Goal: Task Accomplishment & Management: Complete application form

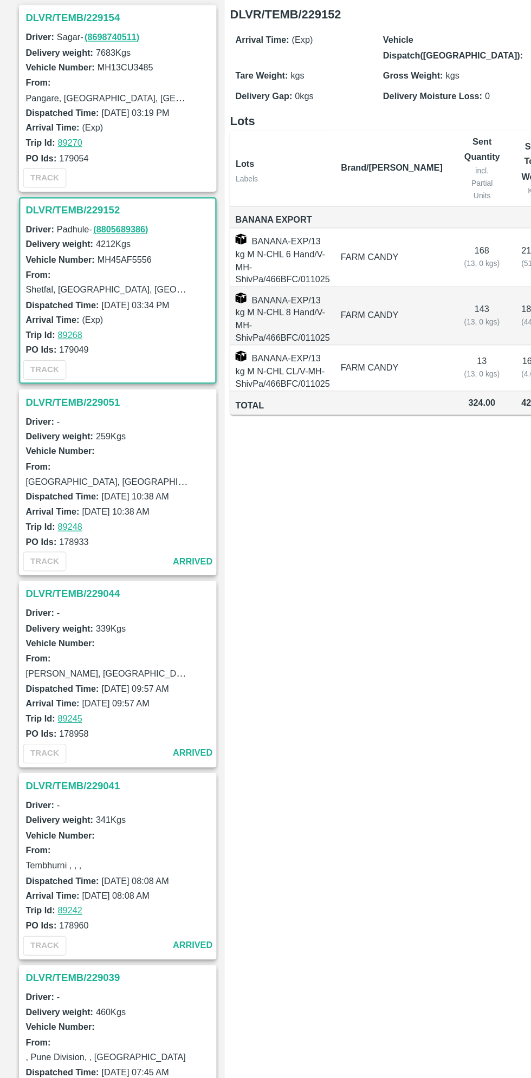
scroll to position [157, 0]
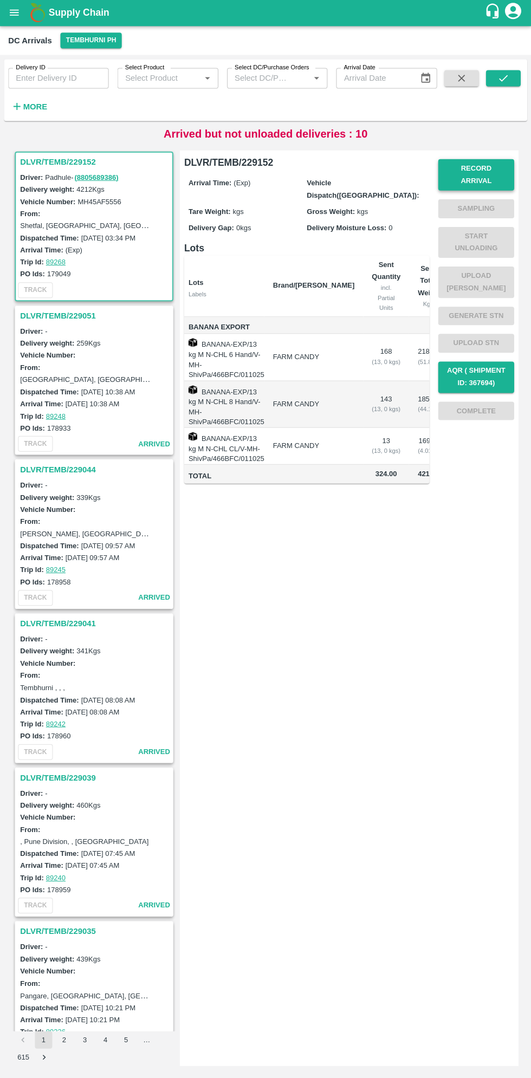
click at [488, 170] on button "Record Arrival" at bounding box center [476, 175] width 76 height 31
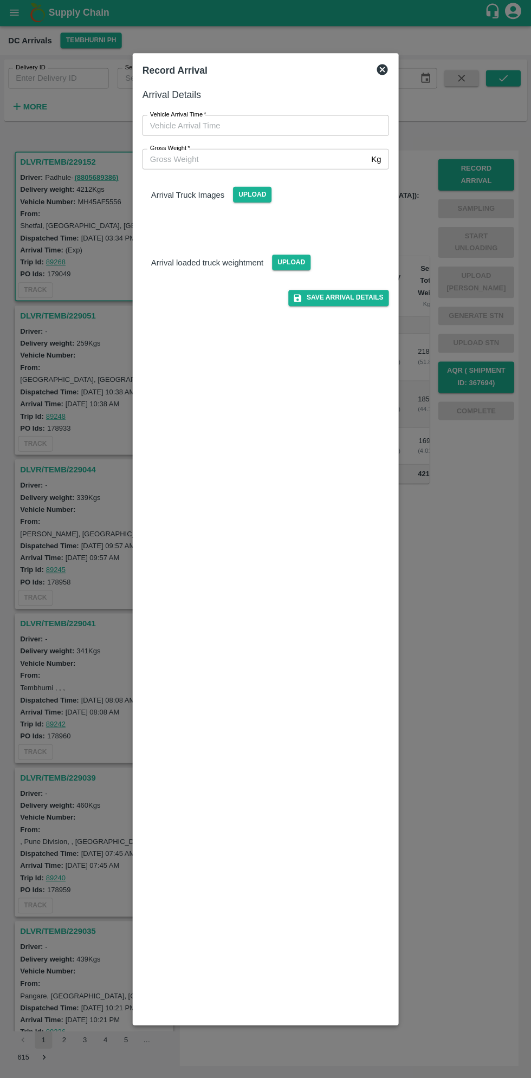
click at [267, 126] on input "Vehicle Arrival Time   *" at bounding box center [261, 126] width 238 height 21
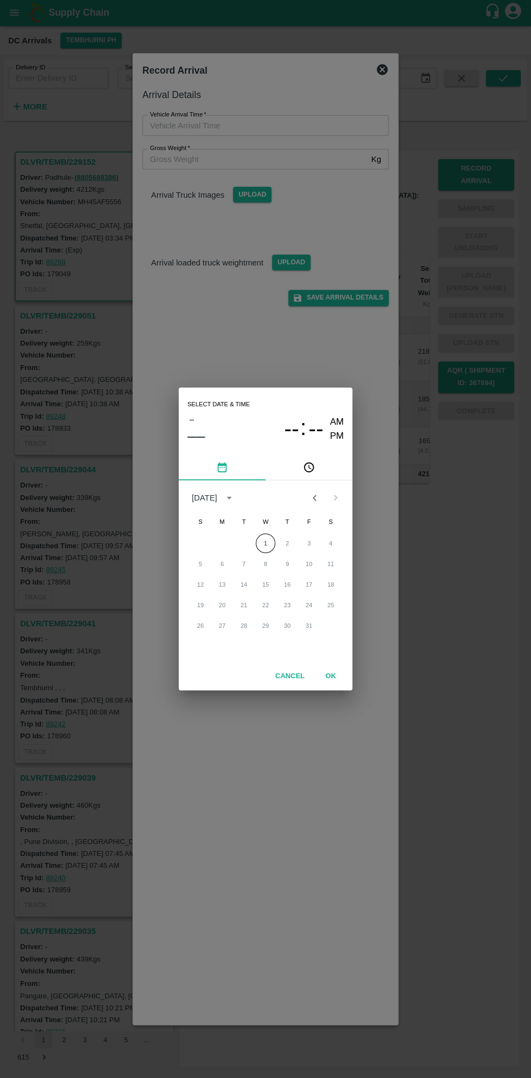
click at [290, 511] on span "T" at bounding box center [286, 522] width 19 height 22
click at [290, 576] on div "12 13 14 15 16 17 18" at bounding box center [265, 584] width 173 height 19
click at [295, 439] on span "--" at bounding box center [291, 429] width 15 height 26
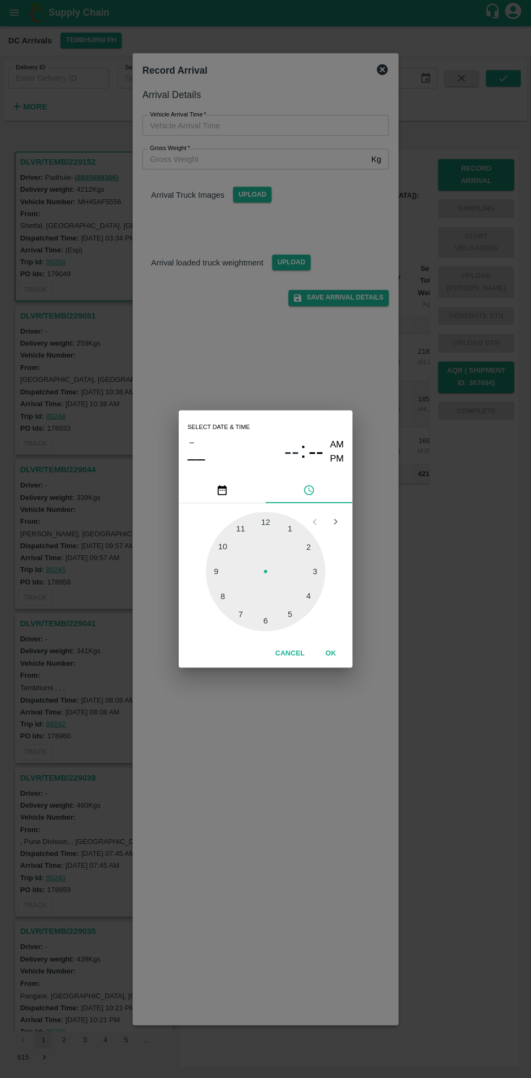
click at [222, 490] on icon "pick date" at bounding box center [222, 490] width 9 height 10
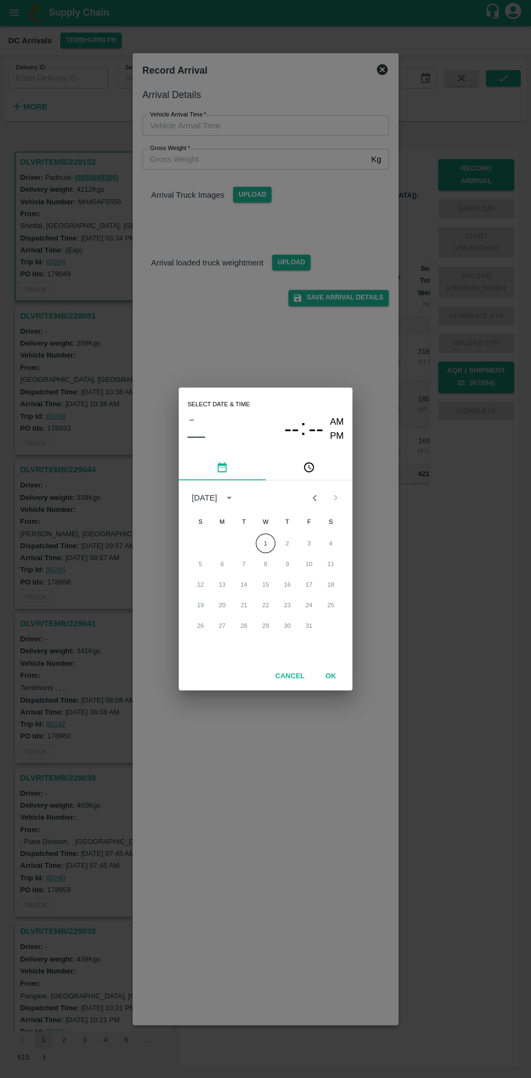
click at [309, 468] on icon "pick time" at bounding box center [309, 467] width 3 height 4
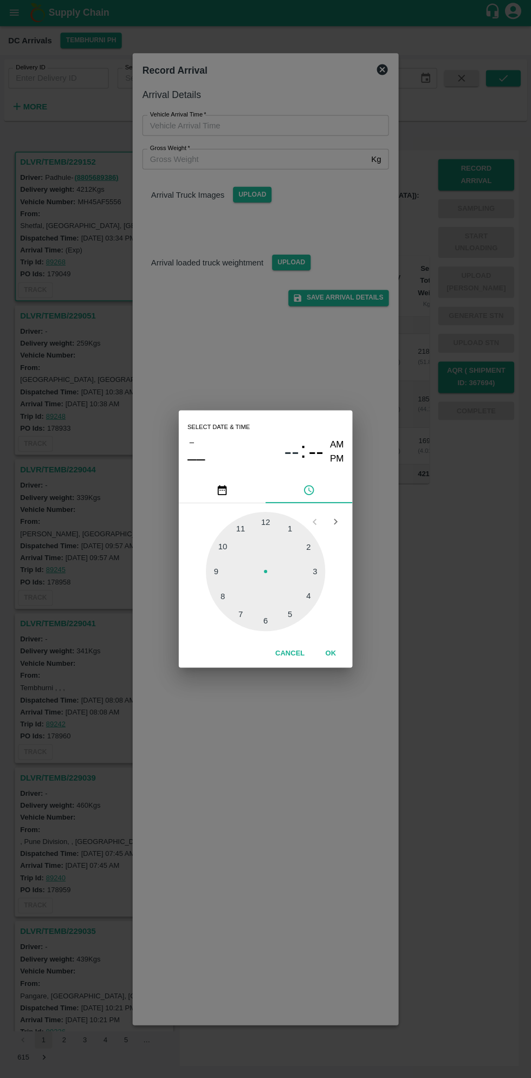
click at [296, 620] on div at bounding box center [265, 571] width 119 height 119
click at [297, 526] on div at bounding box center [265, 571] width 119 height 119
type input "01/10/2025 05:06 AM"
click at [330, 653] on button "OK" at bounding box center [330, 653] width 35 height 19
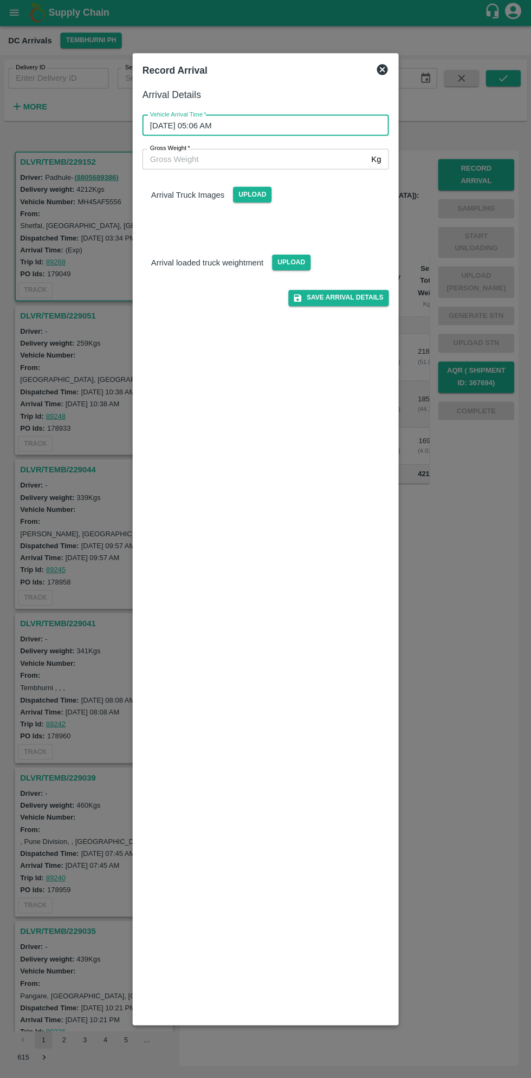
click at [211, 161] on input "Gross Weight   *" at bounding box center [254, 159] width 224 height 21
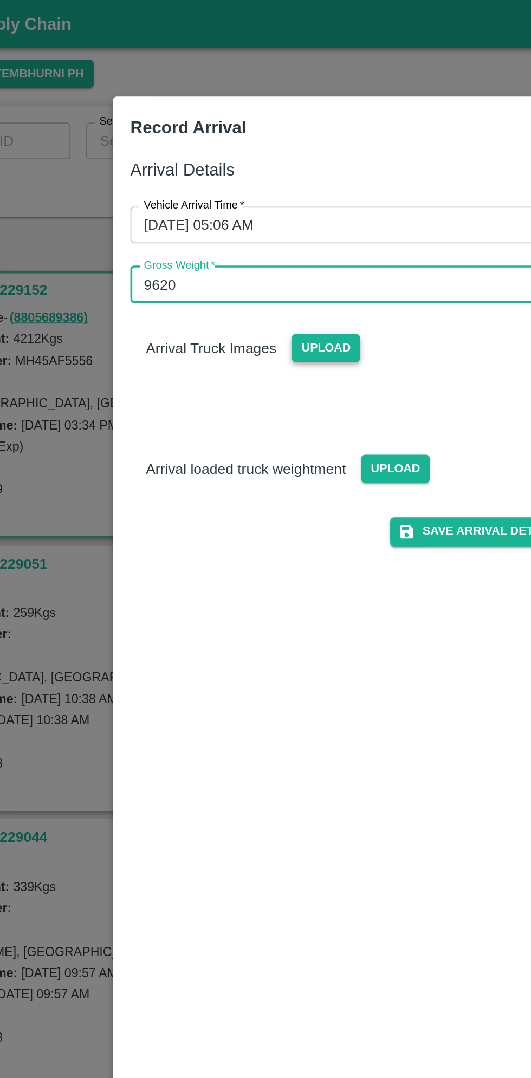
type input "9620"
click at [248, 202] on span "Upload" at bounding box center [252, 195] width 38 height 16
click at [0, 0] on input "Upload" at bounding box center [0, 0] width 0 height 0
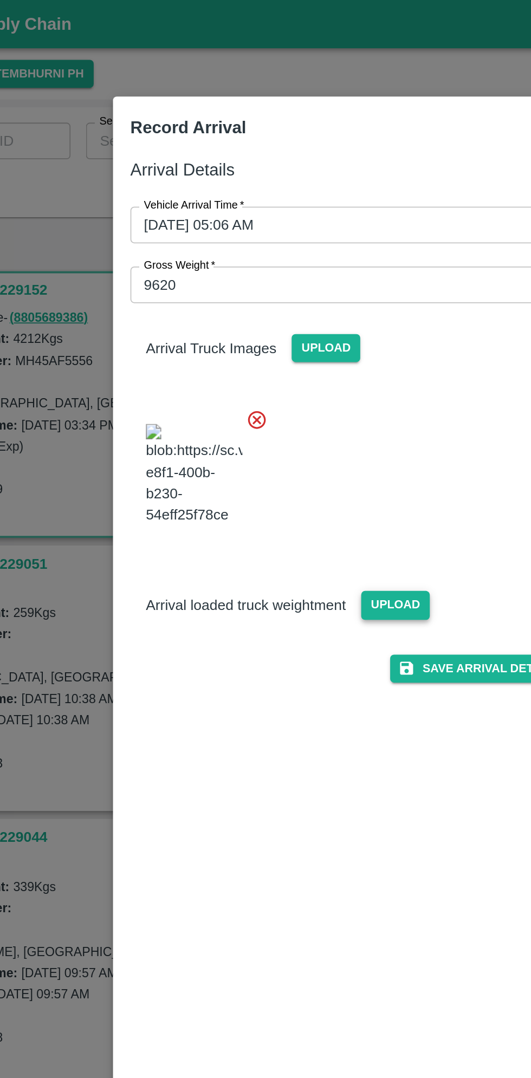
click at [292, 347] on span "Upload" at bounding box center [291, 339] width 38 height 16
click at [0, 0] on input "Upload" at bounding box center [0, 0] width 0 height 0
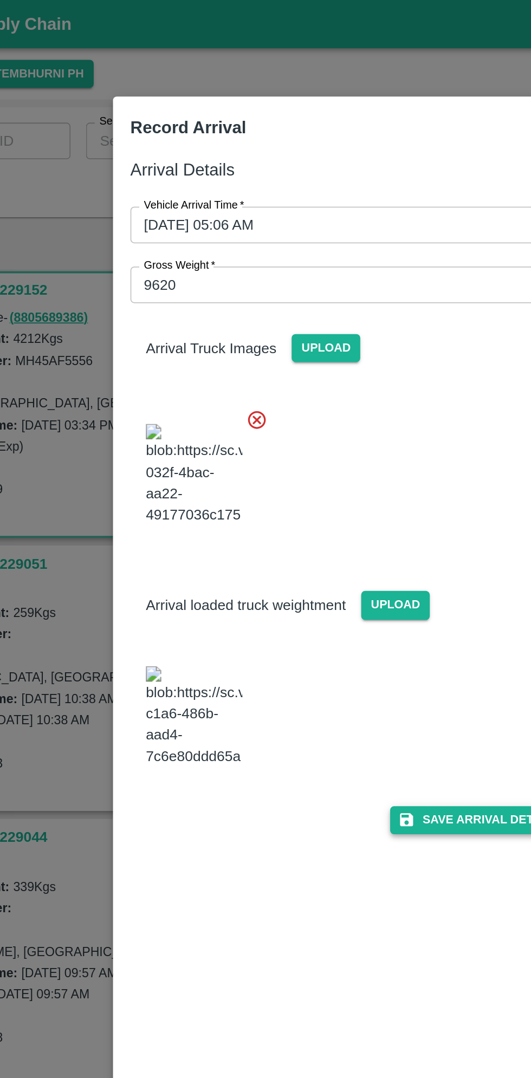
click at [335, 468] on button "Save Arrival Details" at bounding box center [338, 460] width 100 height 16
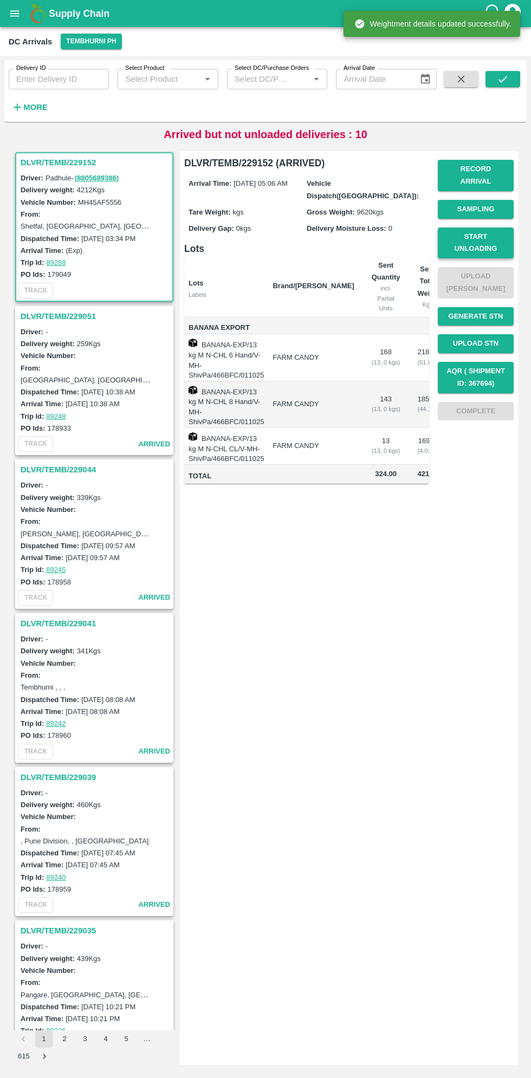
click at [495, 227] on button "Start Unloading" at bounding box center [476, 242] width 76 height 31
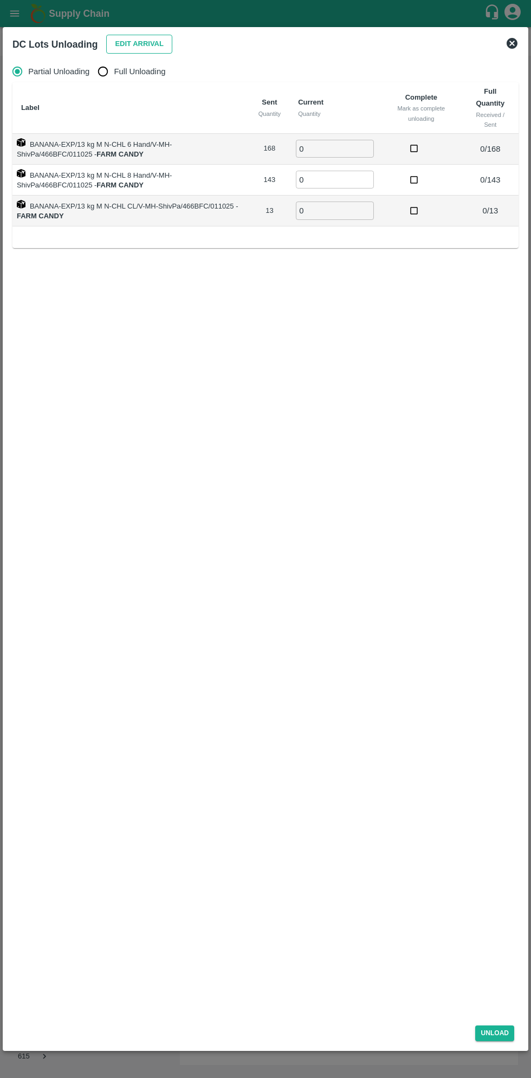
click at [138, 40] on button "Edit Arrival" at bounding box center [139, 44] width 66 height 19
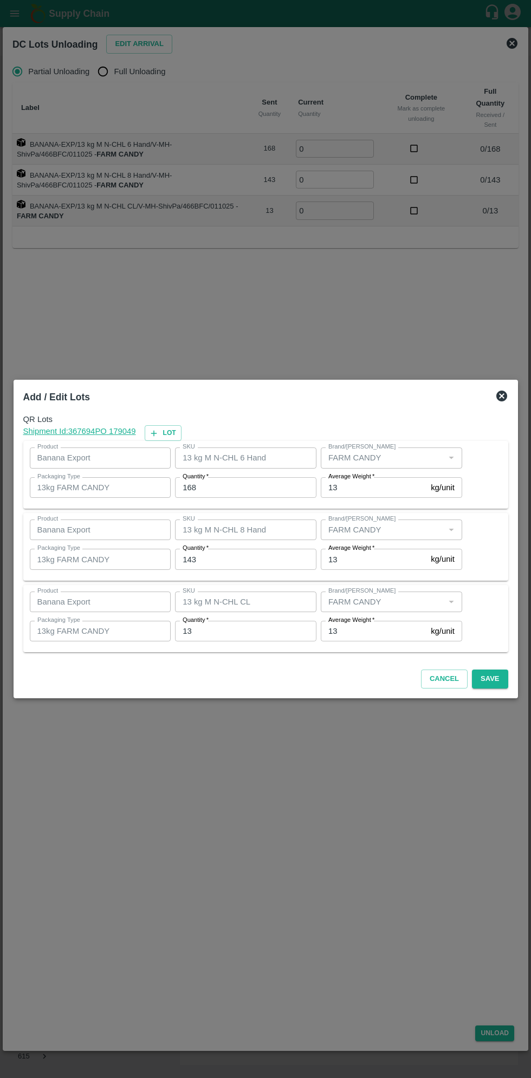
click at [243, 487] on input "168" at bounding box center [245, 487] width 141 height 21
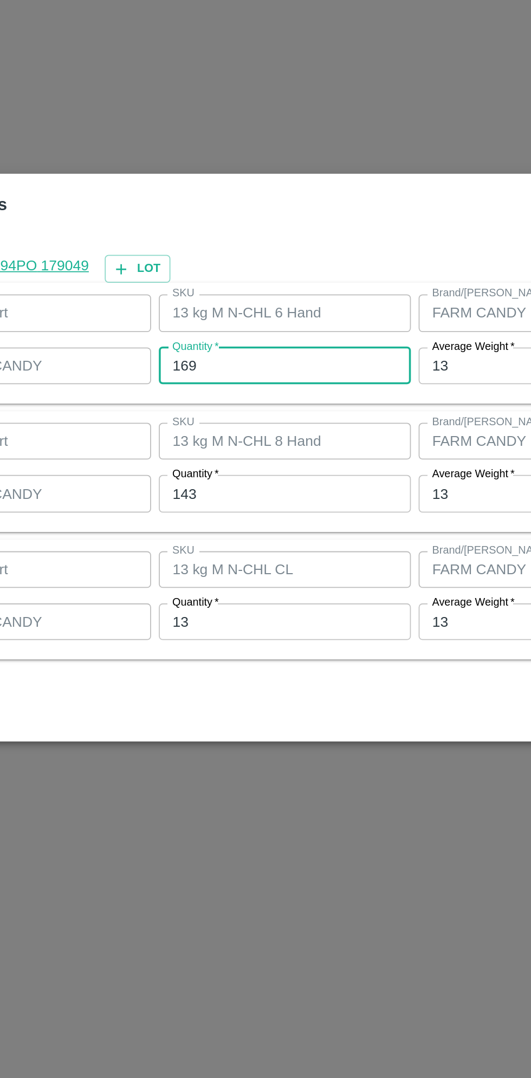
type input "169"
click at [232, 561] on input "143" at bounding box center [245, 559] width 141 height 21
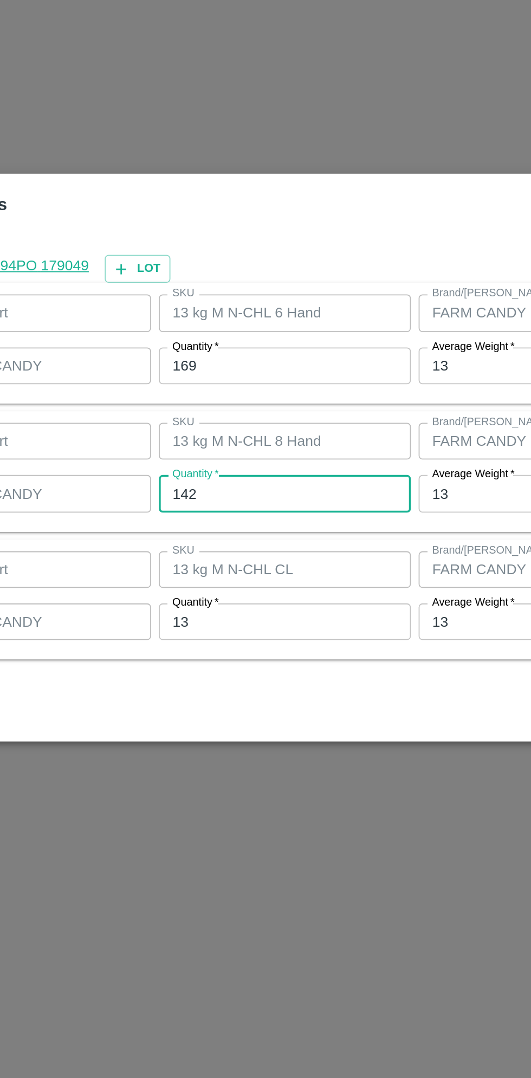
type input "142"
click at [235, 630] on input "13" at bounding box center [245, 631] width 141 height 21
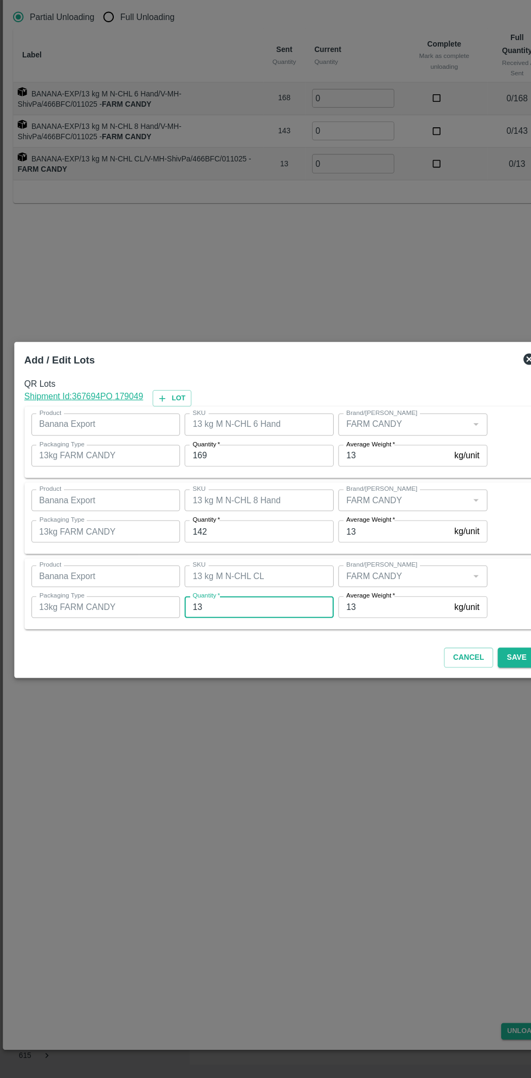
scroll to position [0, 0]
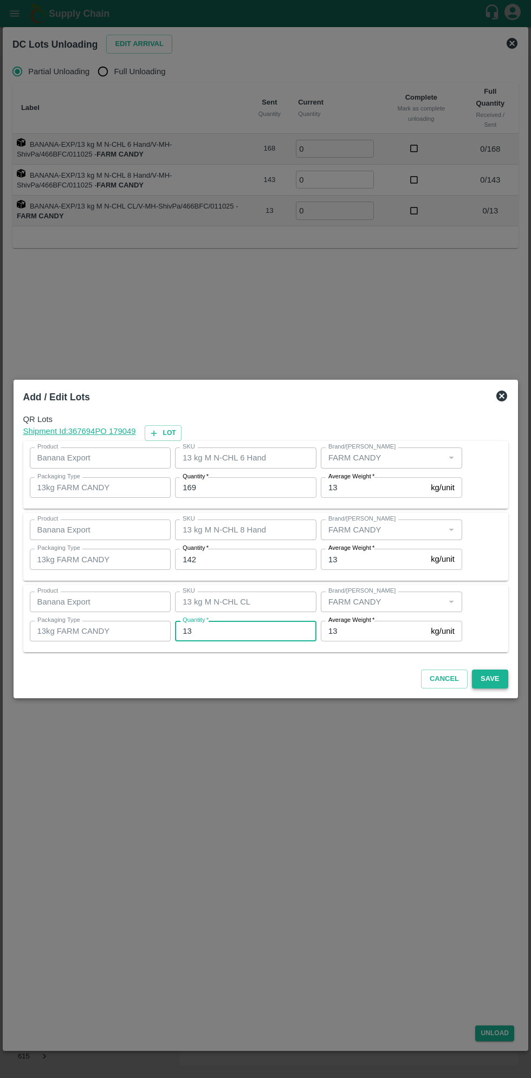
click at [503, 674] on button "Save" at bounding box center [490, 678] width 36 height 19
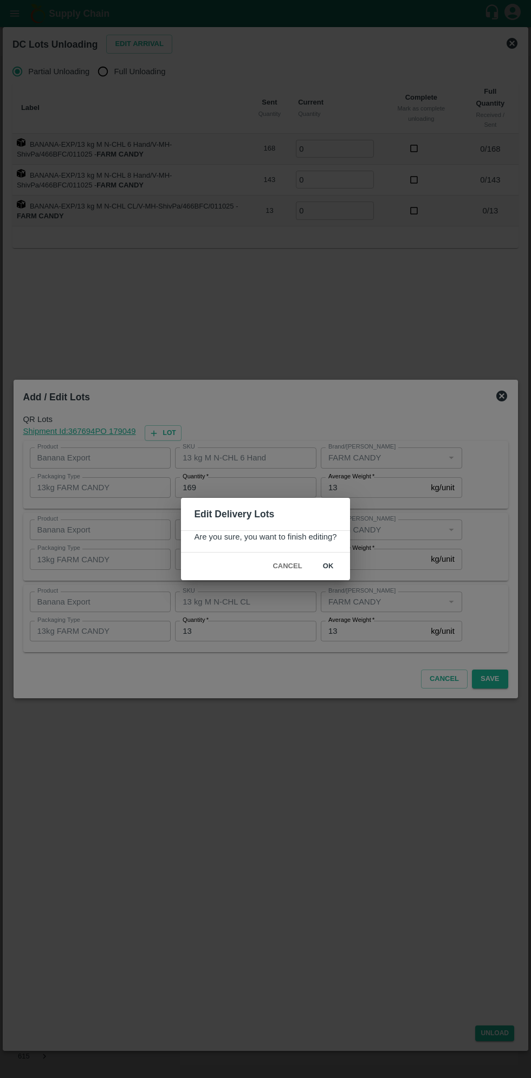
click at [327, 566] on button "ok" at bounding box center [328, 566] width 35 height 19
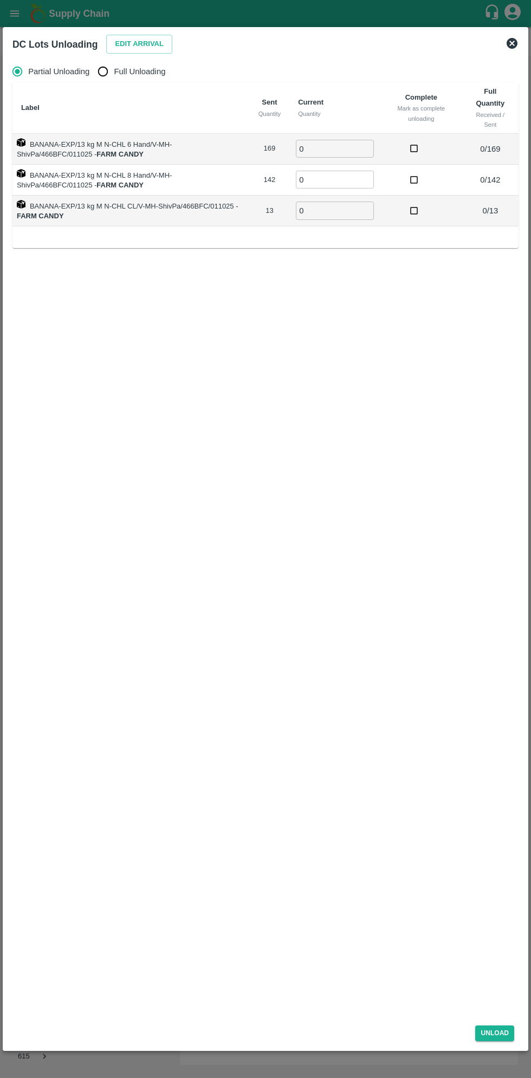
click at [138, 67] on span "Full Unloading" at bounding box center [139, 72] width 51 height 12
click at [114, 67] on input "Full Unloading" at bounding box center [103, 72] width 22 height 22
radio input "true"
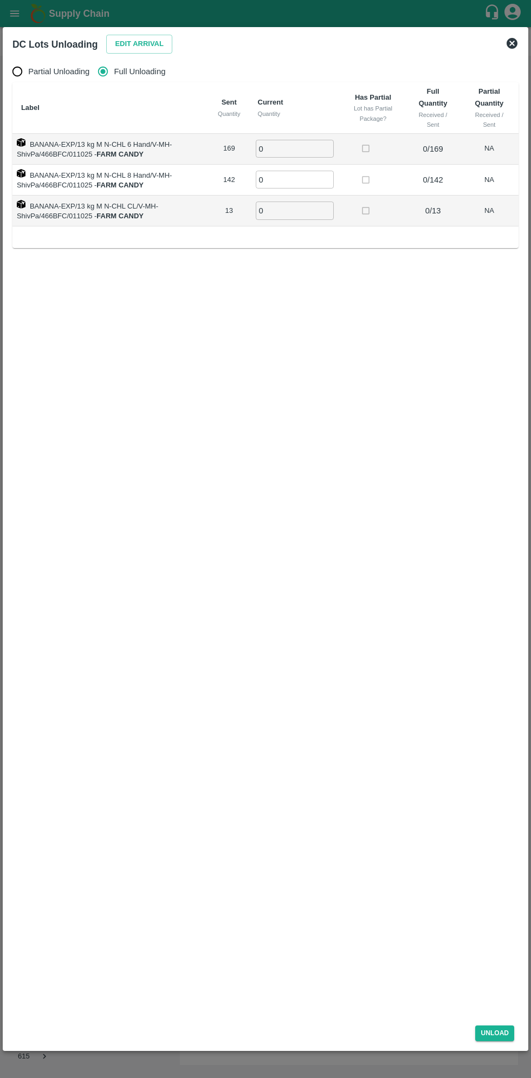
click at [307, 150] on input "0" at bounding box center [295, 149] width 78 height 18
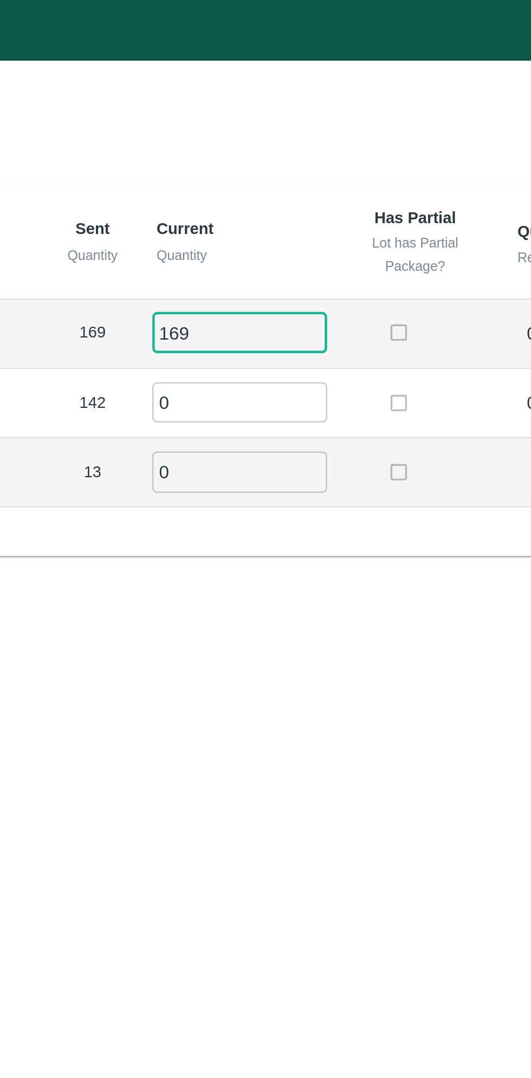
type input "169"
click at [290, 179] on input "0" at bounding box center [295, 180] width 78 height 18
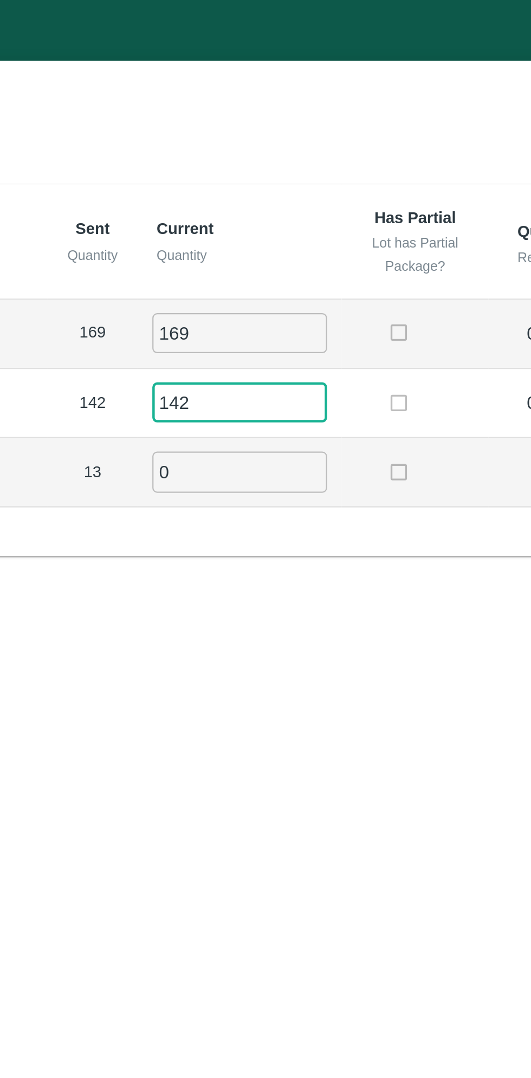
type input "142"
click at [286, 205] on input "0" at bounding box center [295, 210] width 78 height 18
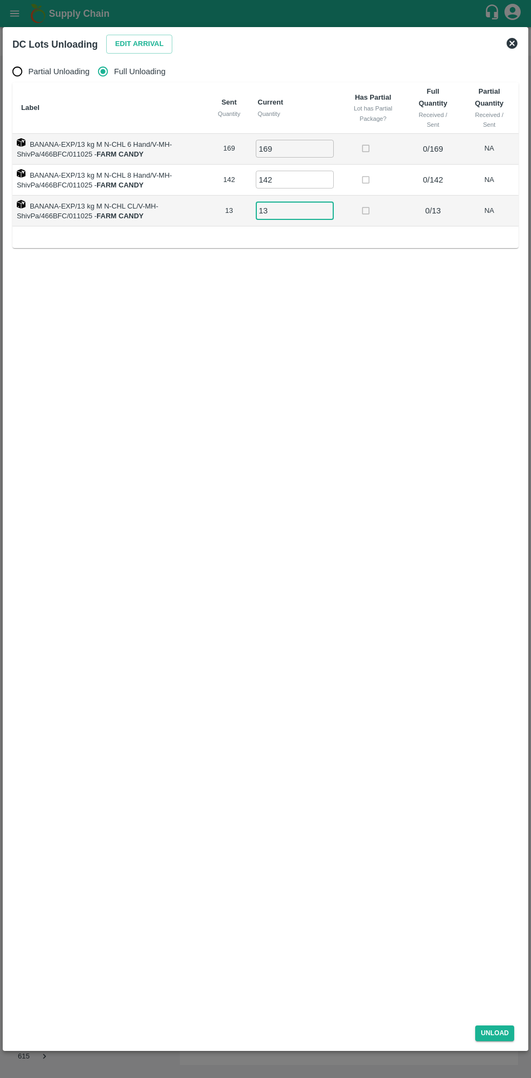
type input "13"
click at [505, 1043] on div "Unload" at bounding box center [265, 1031] width 515 height 29
click at [508, 1039] on button "Unload" at bounding box center [494, 1033] width 39 height 16
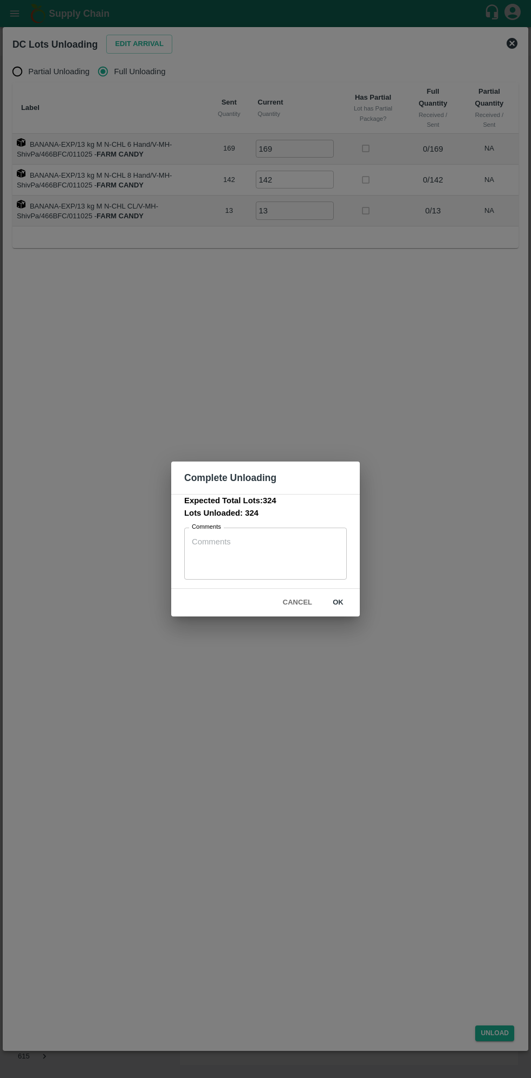
click at [352, 596] on button "ok" at bounding box center [338, 602] width 35 height 19
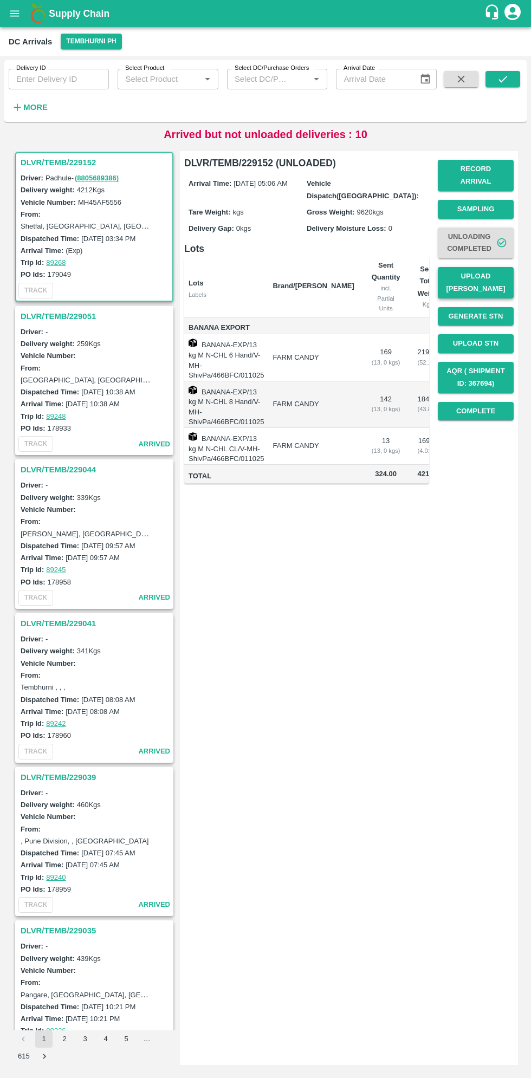
click at [491, 267] on button "Upload [PERSON_NAME]" at bounding box center [476, 282] width 76 height 31
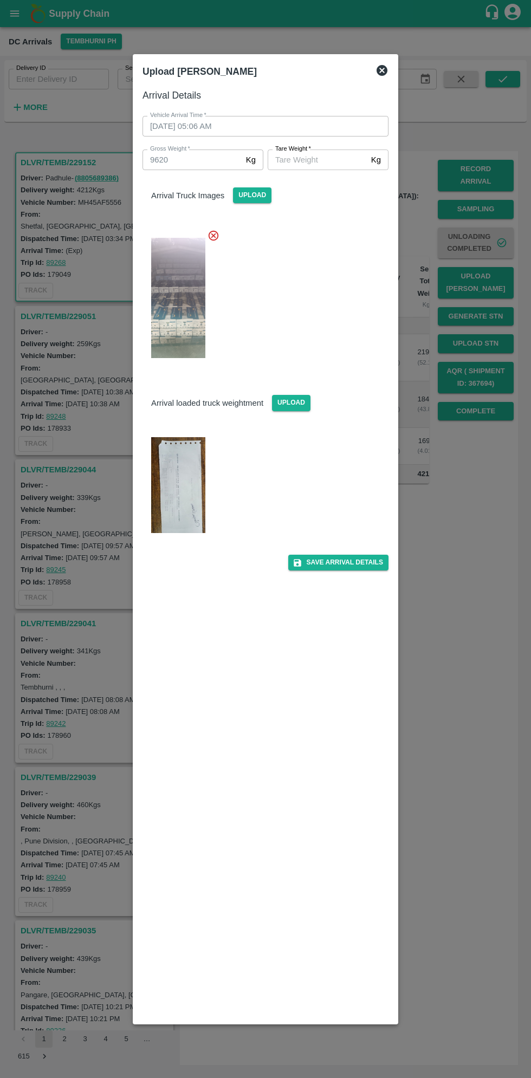
click at [205, 490] on img at bounding box center [178, 485] width 54 height 96
click at [325, 159] on input "Tare Weight   *" at bounding box center [317, 159] width 99 height 21
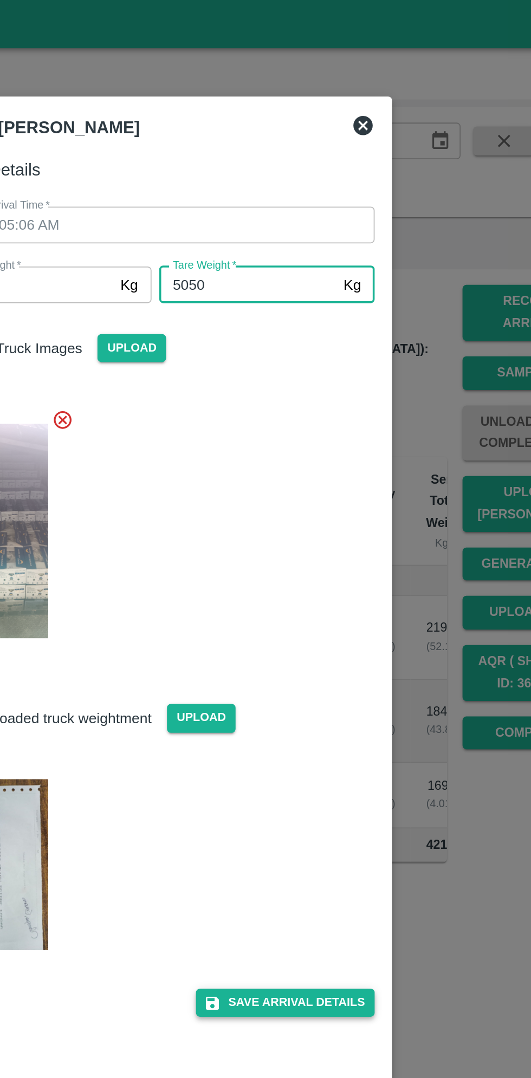
type input "5050"
click at [355, 562] on button "Save Arrival Details" at bounding box center [338, 563] width 100 height 16
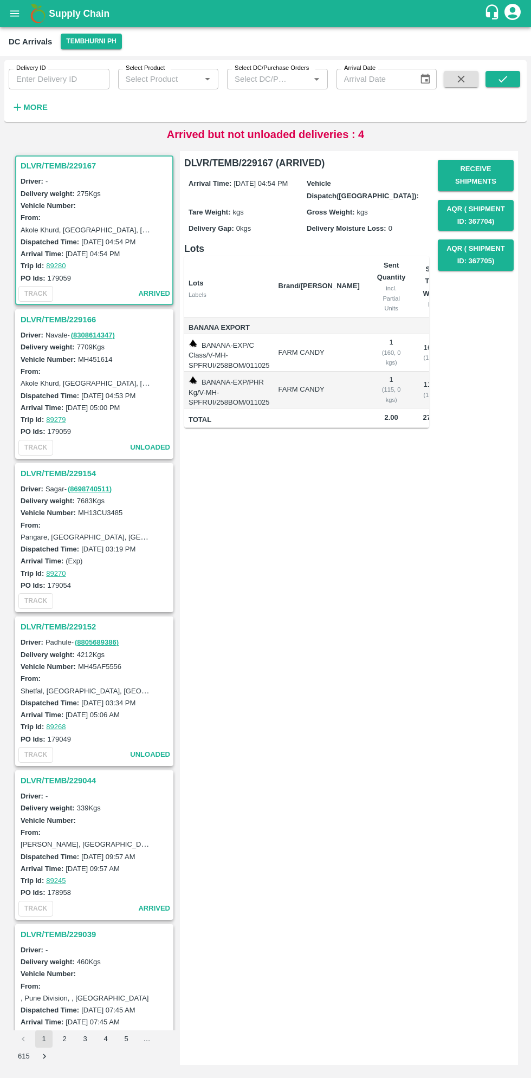
click at [72, 627] on h3 "DLVR/TEMB/229152" at bounding box center [96, 627] width 151 height 14
